Goal: Transaction & Acquisition: Book appointment/travel/reservation

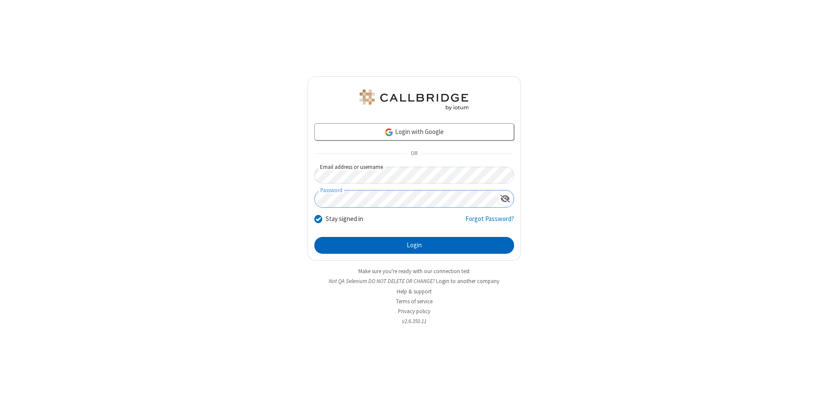
click at [414, 246] on button "Login" at bounding box center [414, 245] width 200 height 17
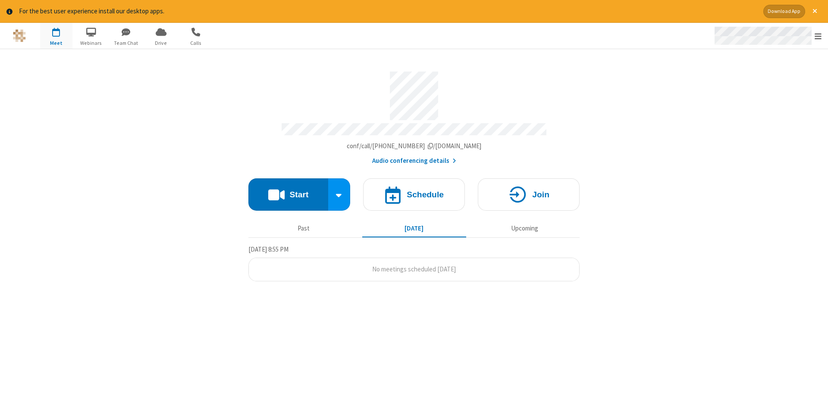
click at [818, 36] on span "Open menu" at bounding box center [818, 36] width 7 height 9
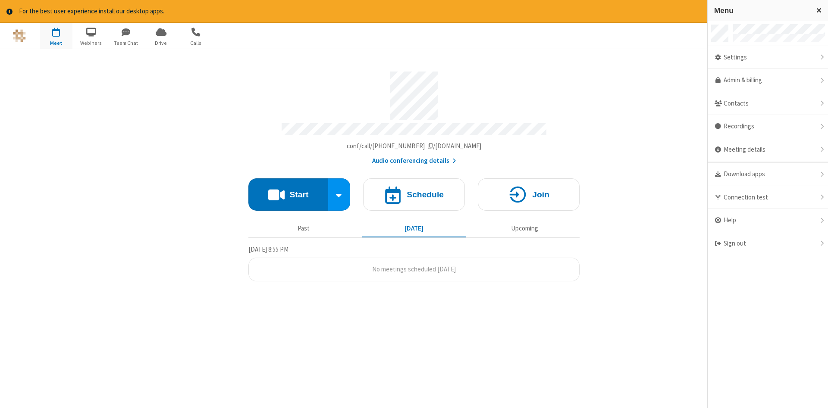
click at [56, 35] on span "button" at bounding box center [56, 32] width 32 height 15
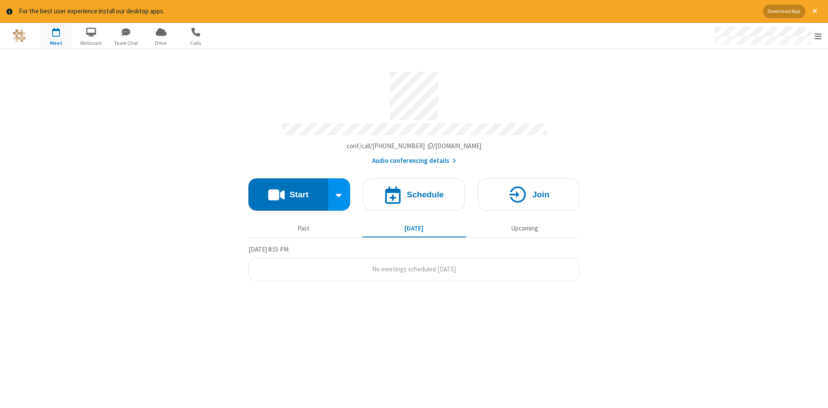
click at [56, 35] on span "button" at bounding box center [56, 32] width 32 height 15
click at [414, 192] on h4 "Schedule" at bounding box center [425, 195] width 37 height 8
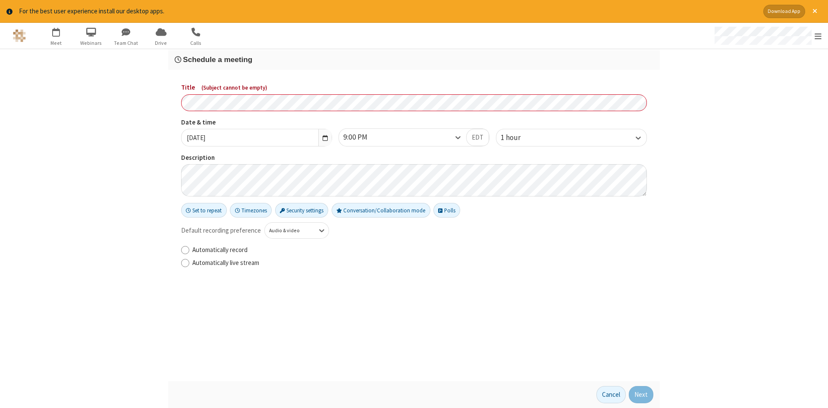
click at [414, 59] on h3 "Schedule a meeting" at bounding box center [414, 60] width 479 height 8
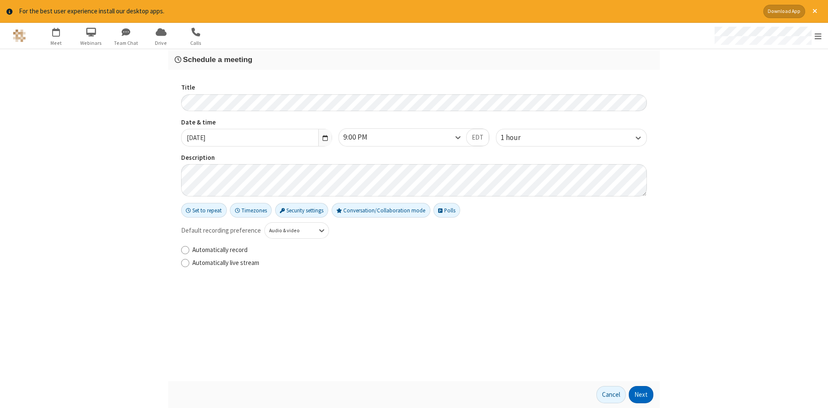
click at [641, 395] on button "Next" at bounding box center [641, 394] width 25 height 17
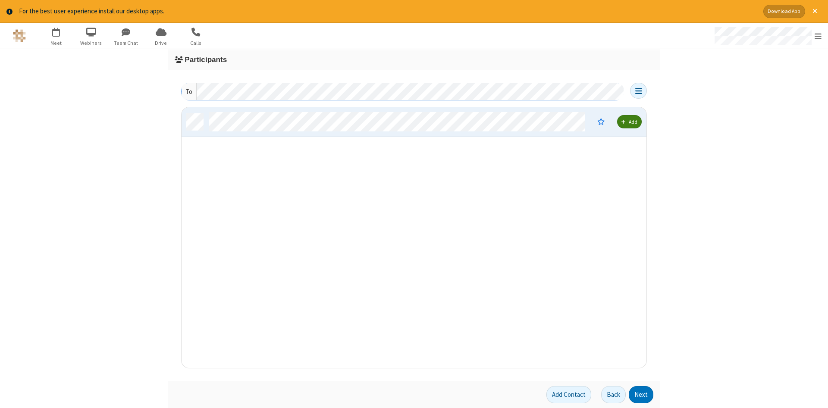
scroll to position [261, 465]
click at [641, 395] on button "Next" at bounding box center [641, 394] width 25 height 17
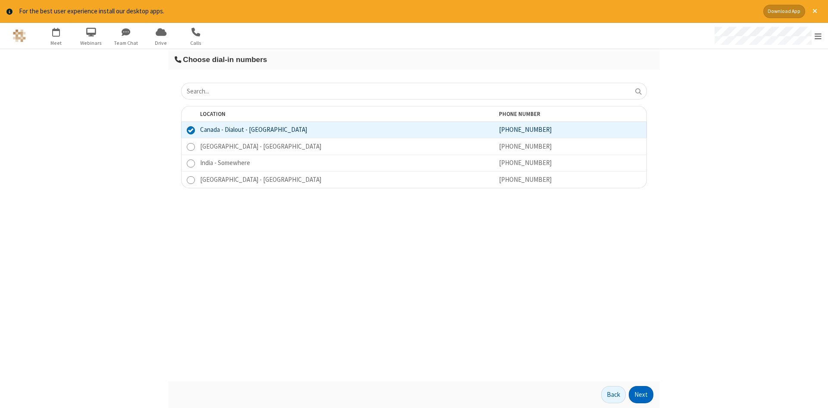
click at [641, 395] on button "Next" at bounding box center [641, 394] width 25 height 17
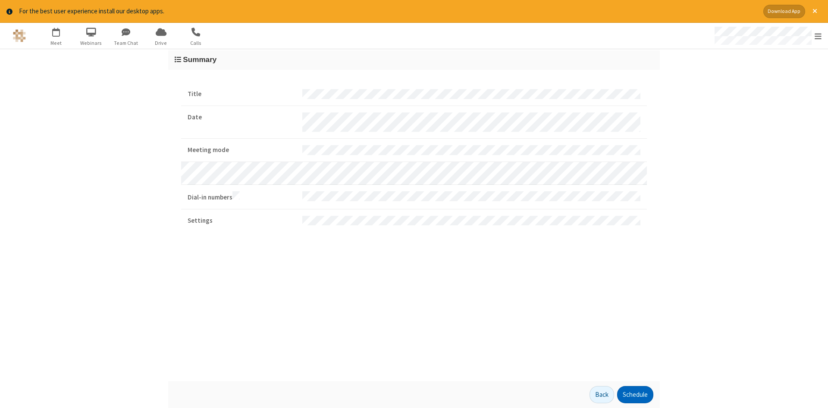
click at [635, 395] on button "Schedule" at bounding box center [635, 394] width 36 height 17
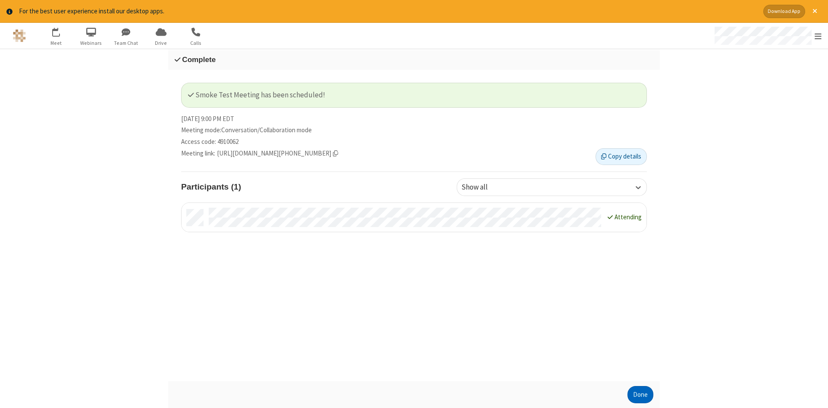
click at [641, 395] on button "Done" at bounding box center [641, 394] width 26 height 17
